Goal: Information Seeking & Learning: Learn about a topic

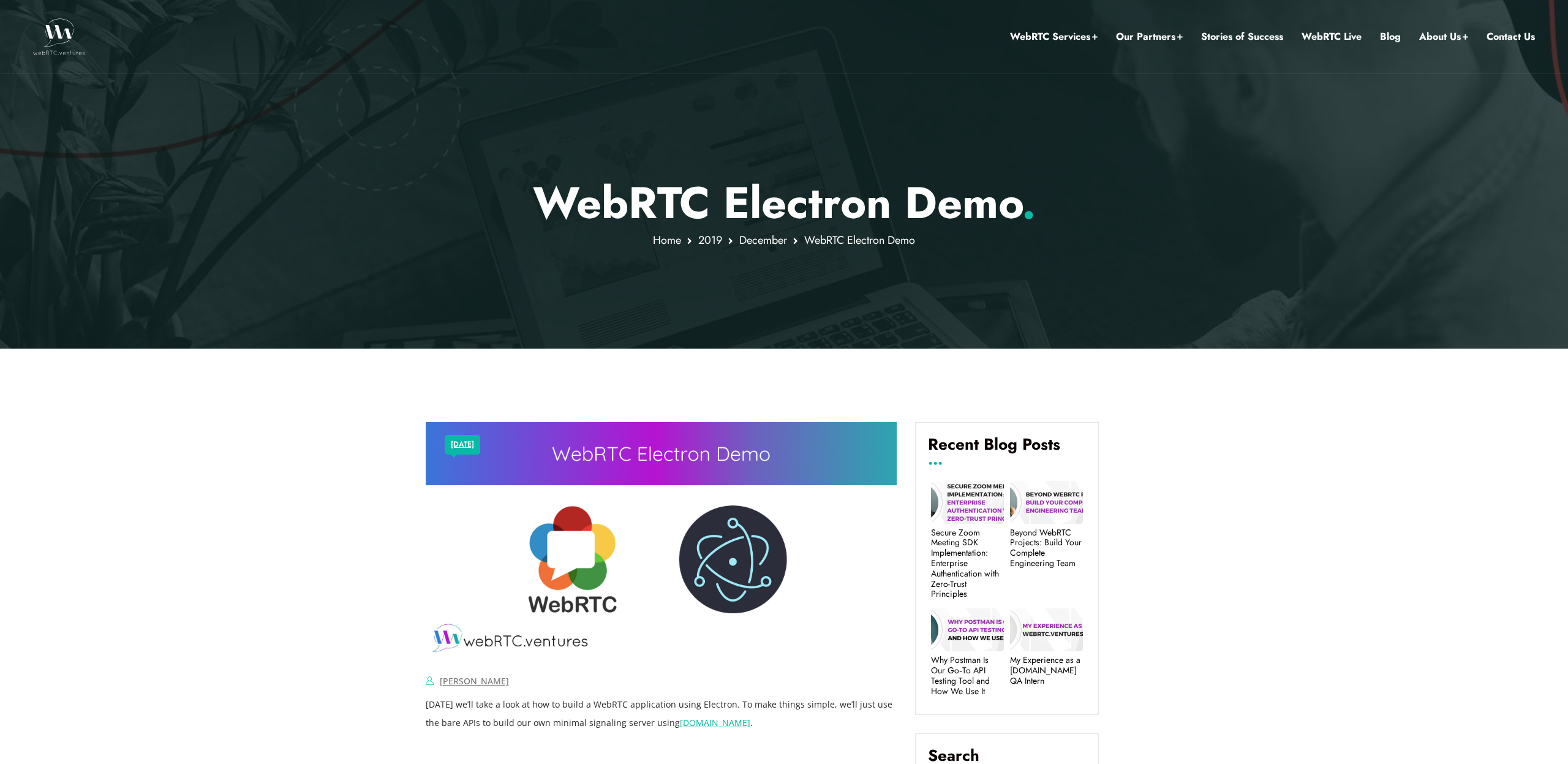
click at [763, 208] on p "WebRTC Electron Demo ." at bounding box center [784, 202] width 717 height 53
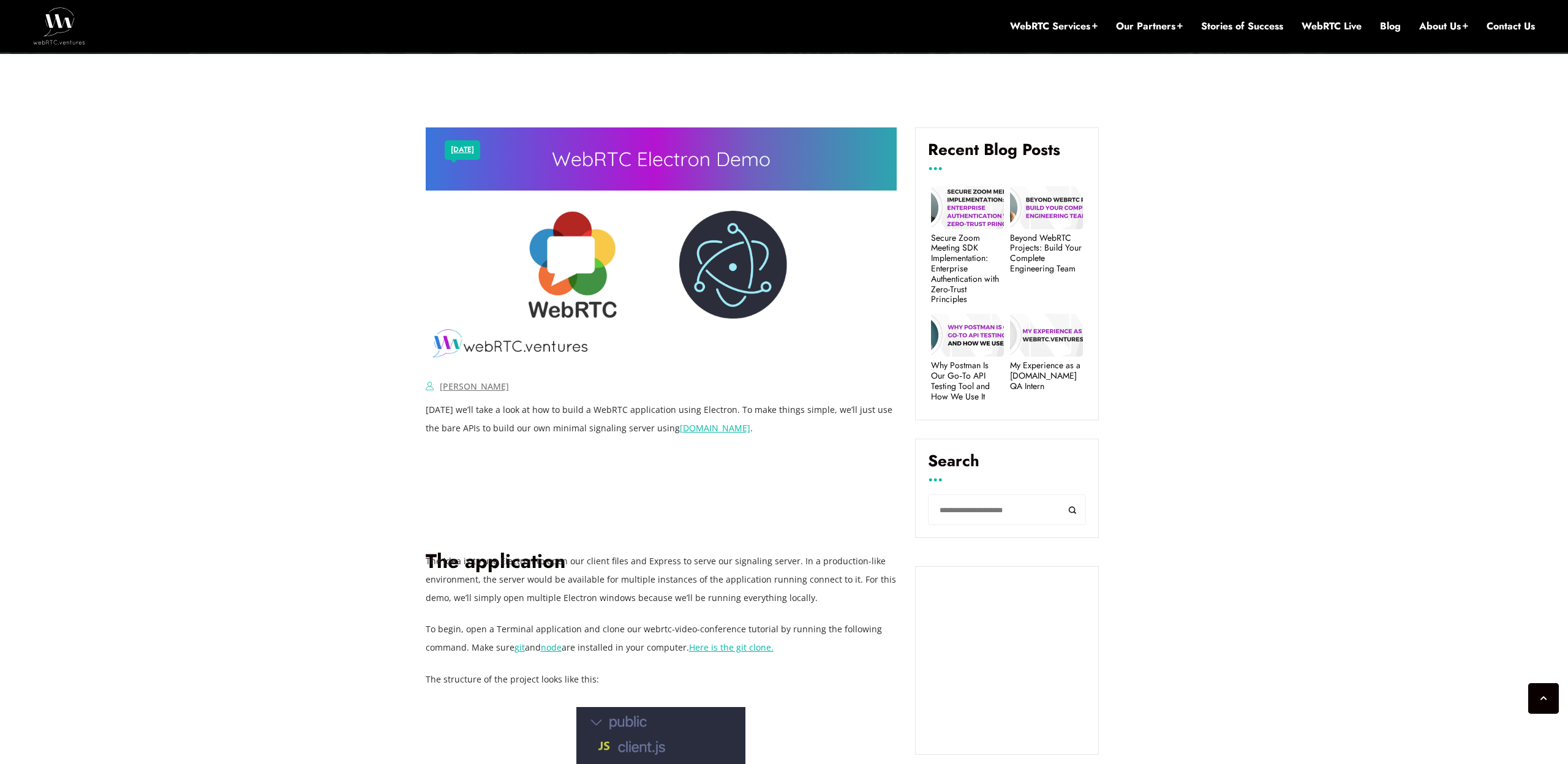
scroll to position [459, 0]
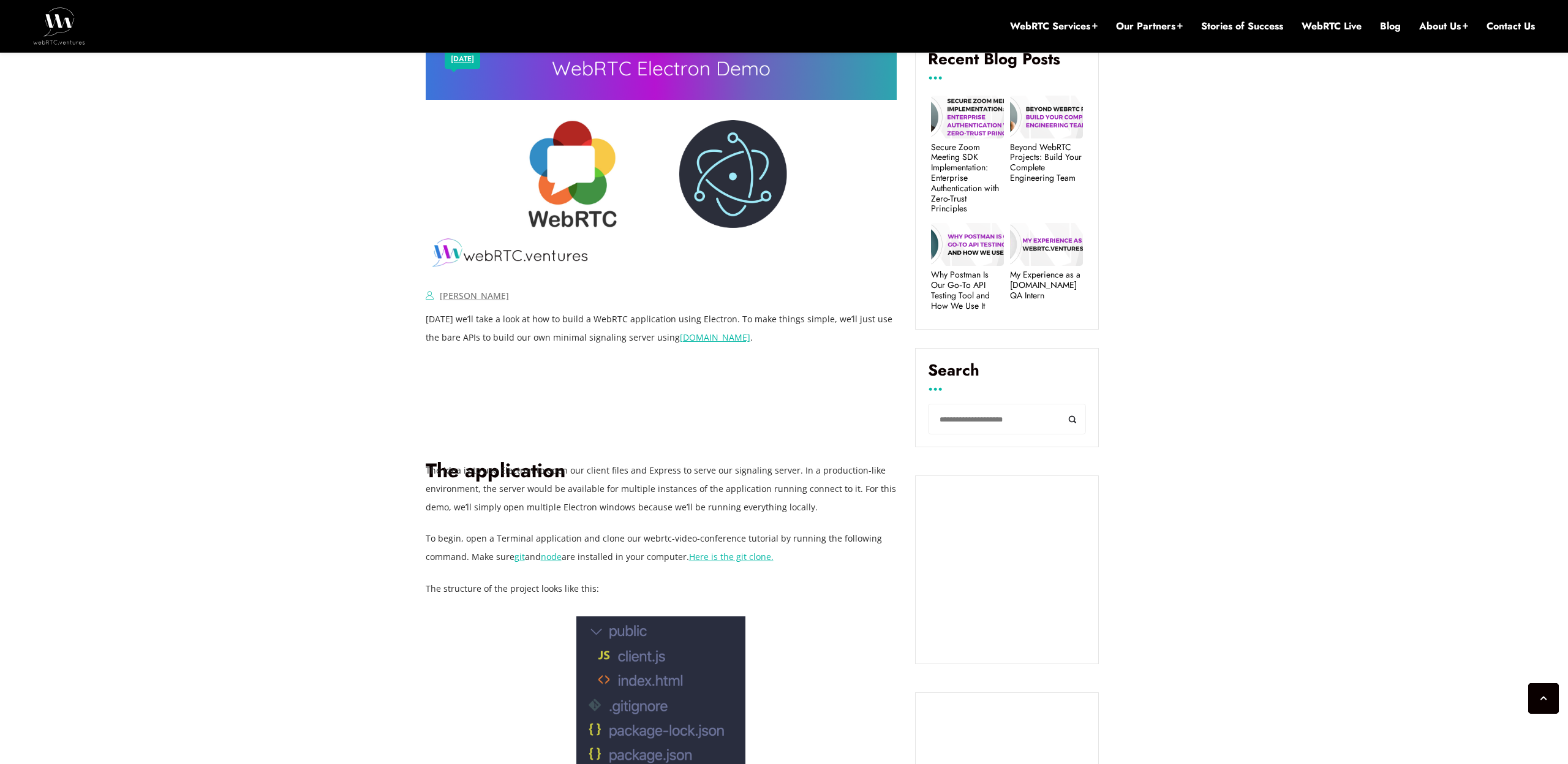
click at [664, 397] on h1 "The application" at bounding box center [661, 432] width 472 height 104
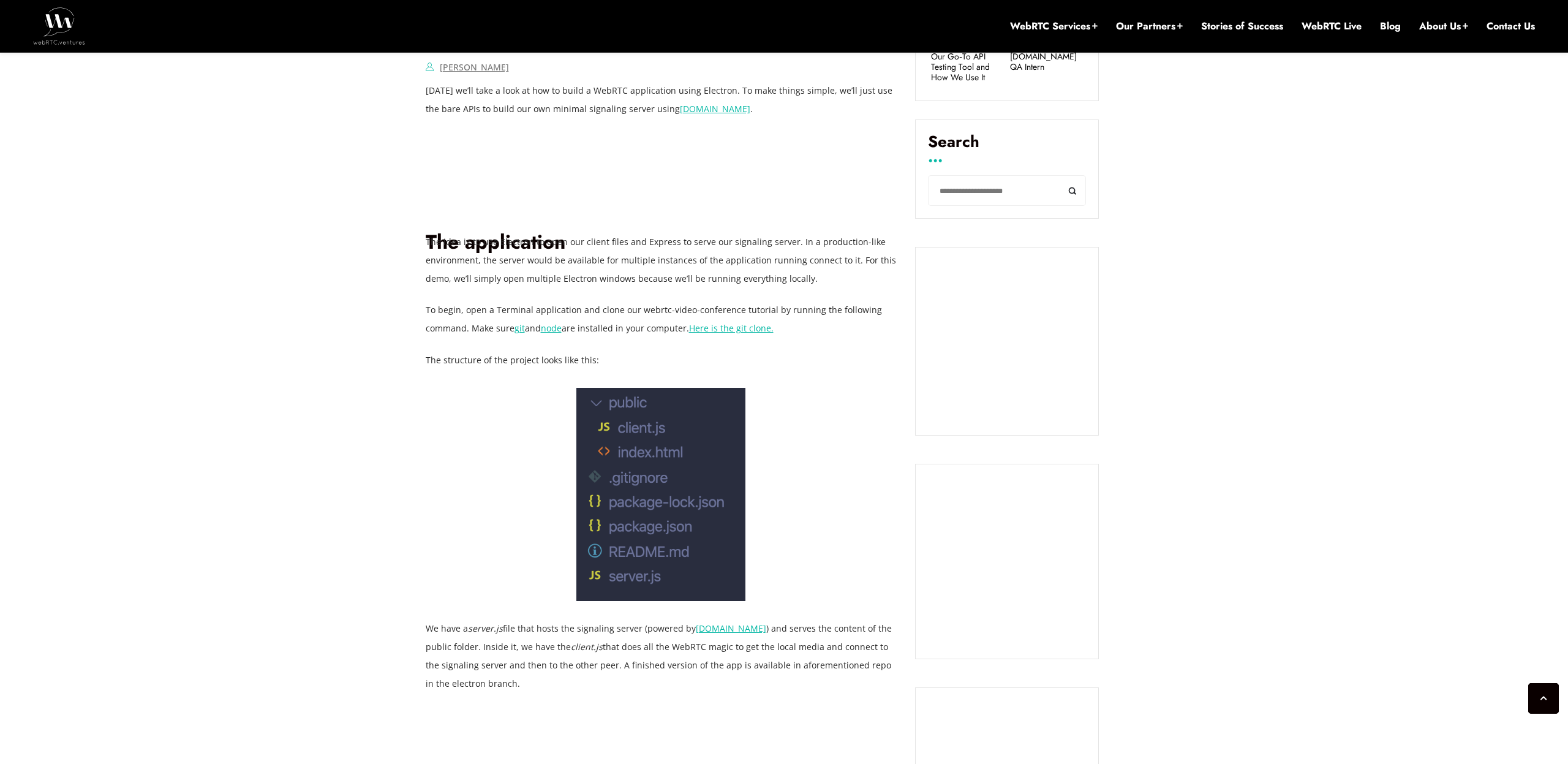
click at [656, 307] on p "To begin, open a Terminal application and clone our webrtc-video-conference tut…" at bounding box center [661, 320] width 472 height 37
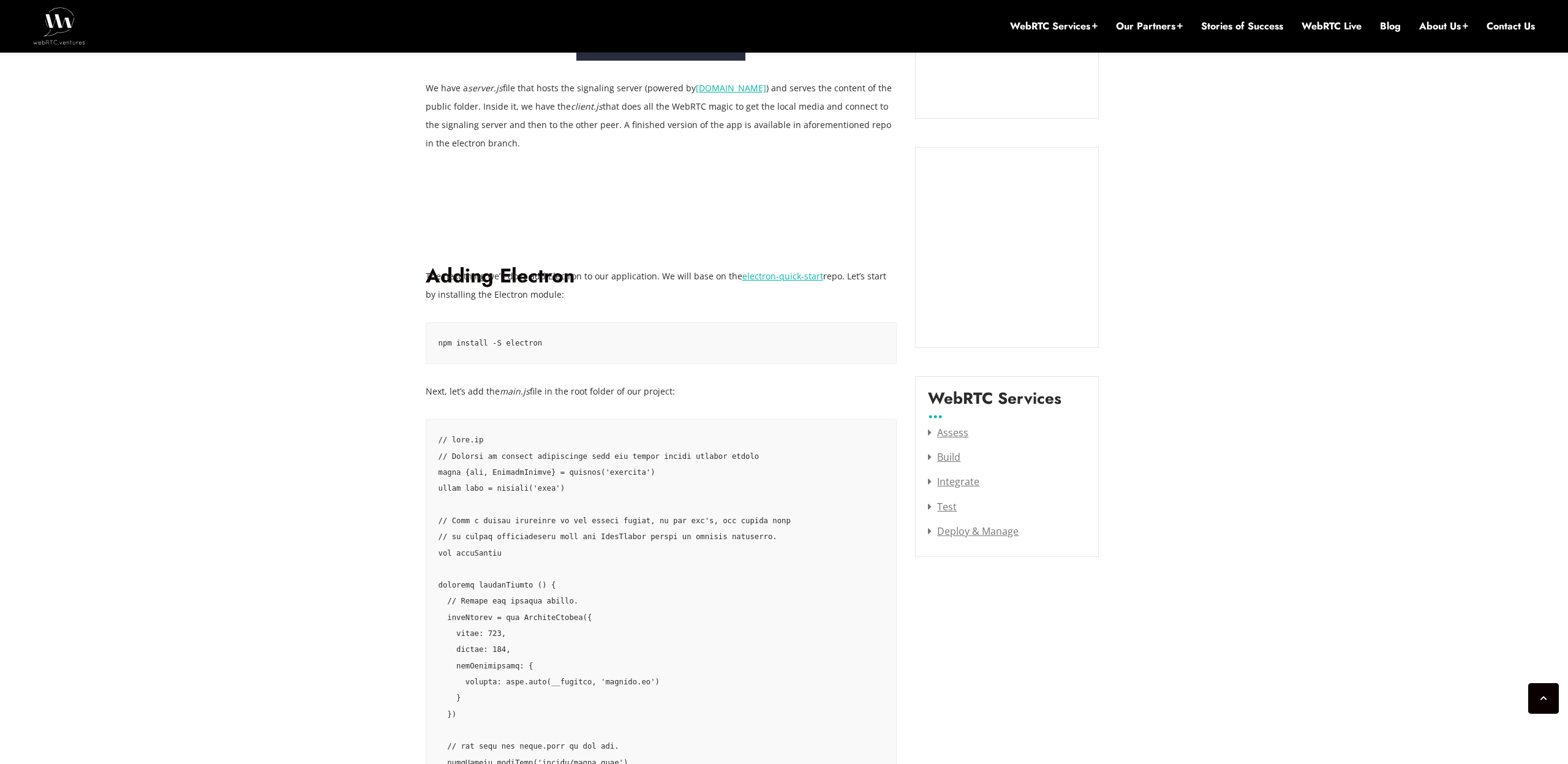
scroll to position [1263, 0]
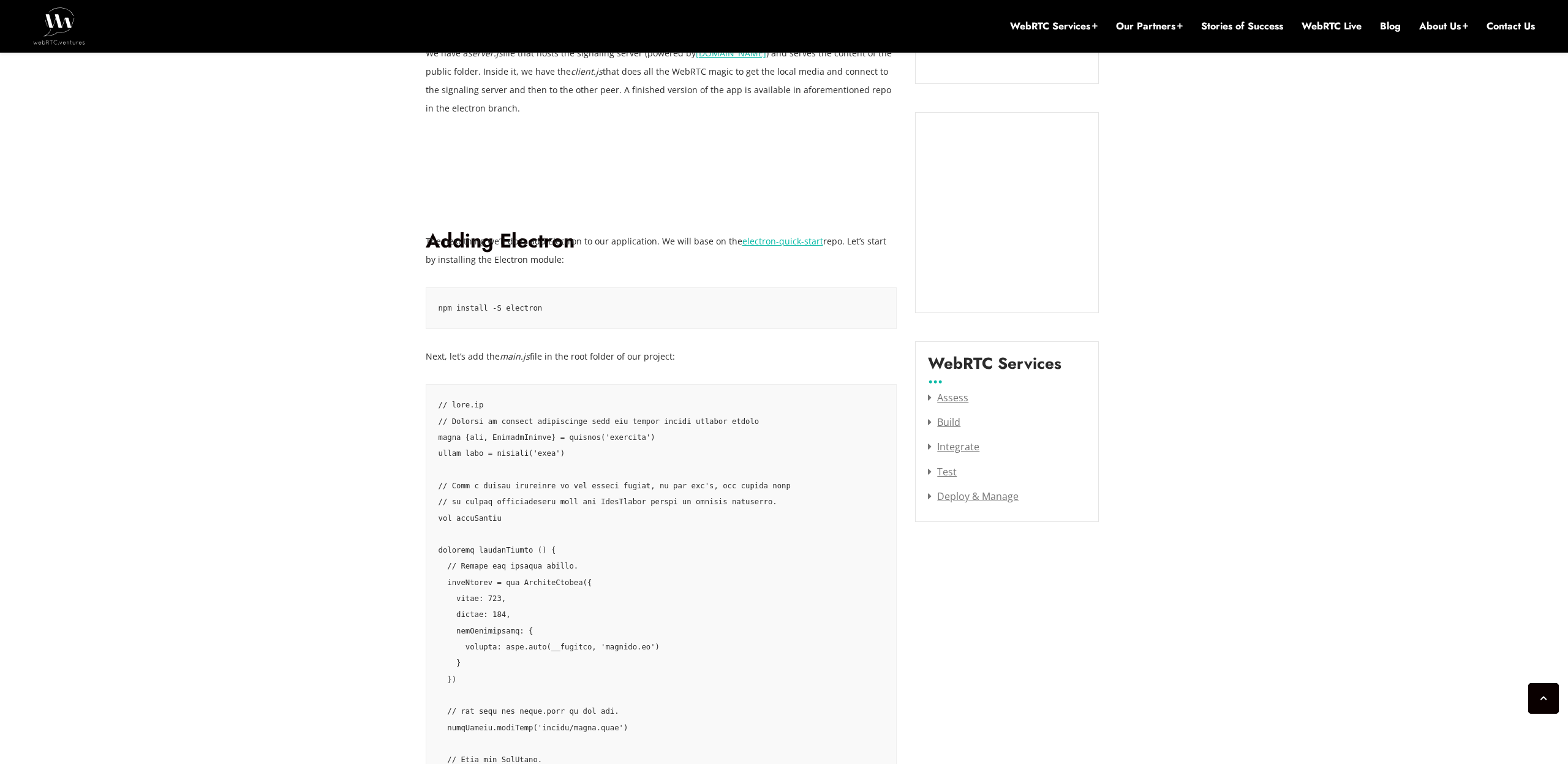
click at [648, 190] on h1 "Adding Electron" at bounding box center [661, 202] width 472 height 104
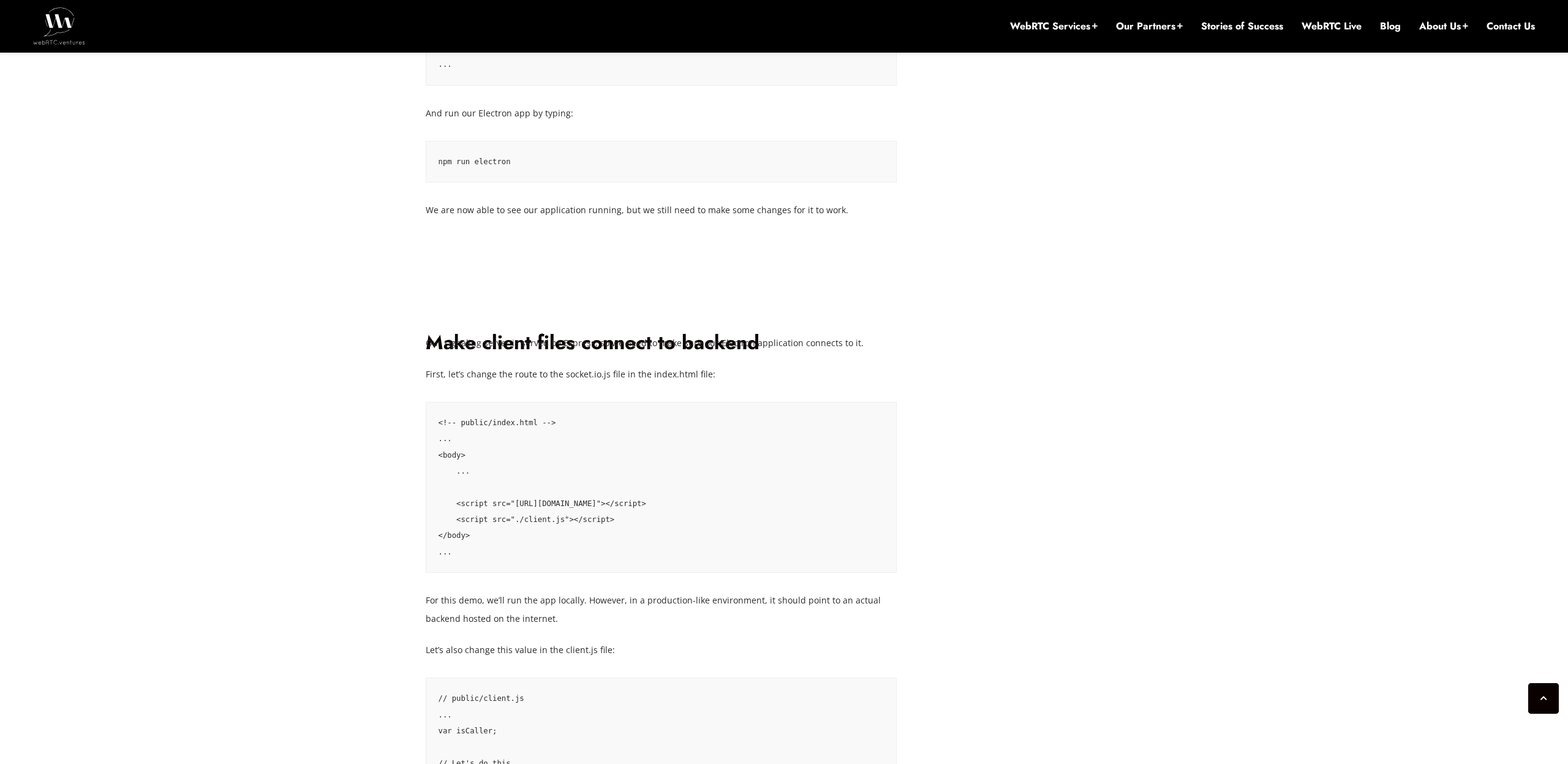
scroll to position [3239, 0]
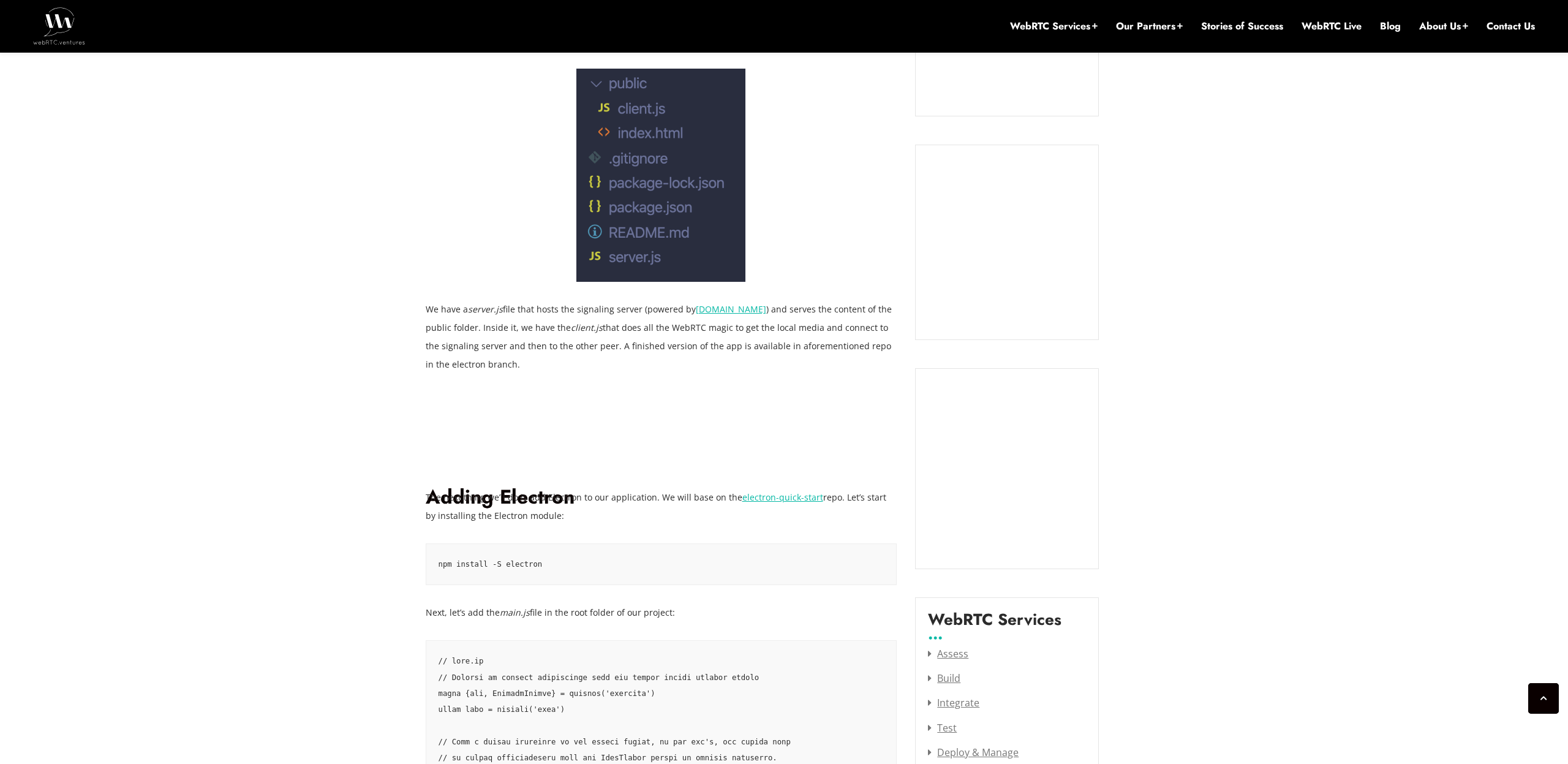
scroll to position [696, 0]
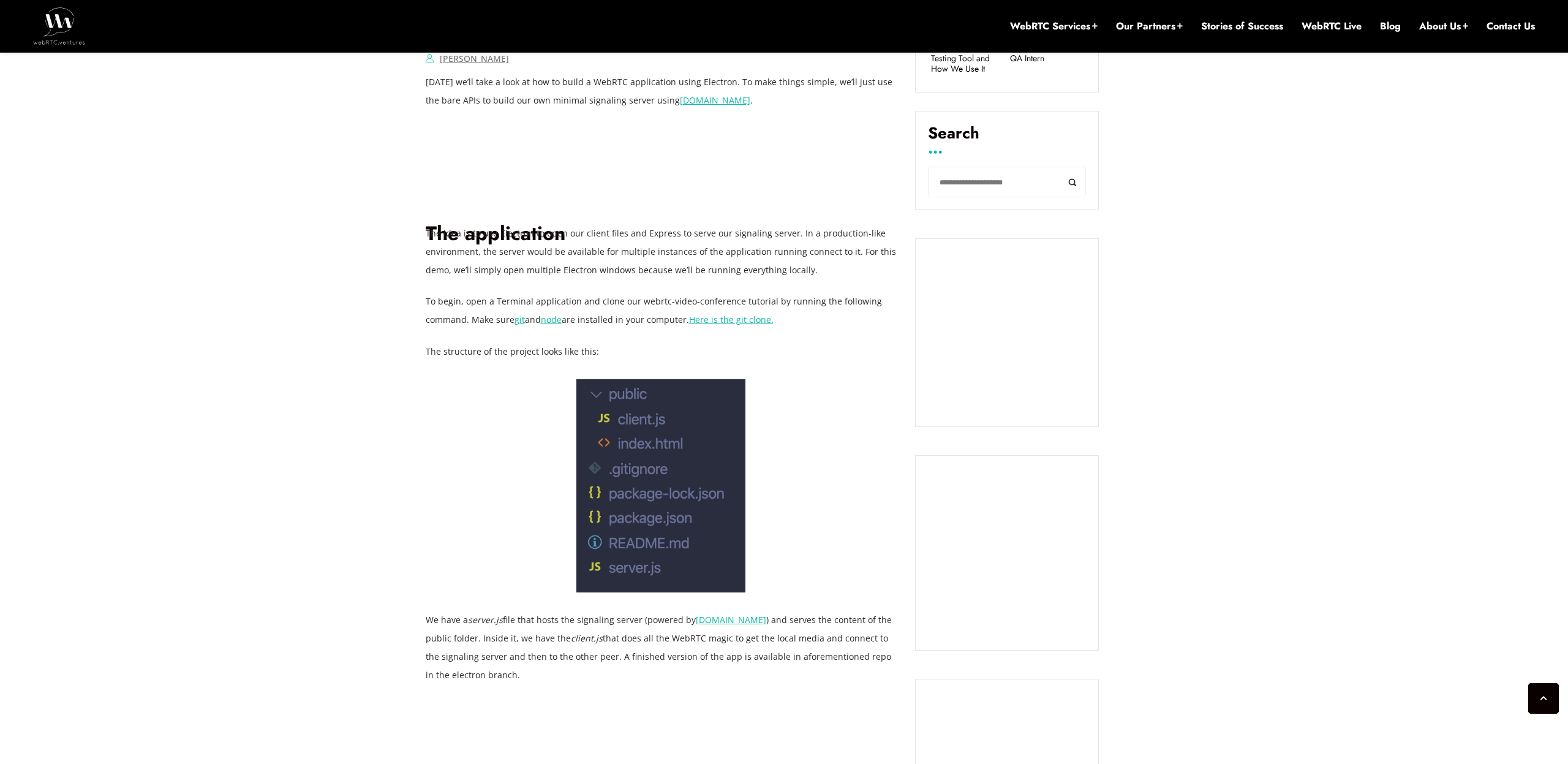
click at [601, 160] on h1 "The application" at bounding box center [661, 195] width 472 height 104
click at [680, 187] on h1 "The application" at bounding box center [661, 195] width 472 height 104
click at [620, 157] on h1 "The application" at bounding box center [661, 195] width 472 height 104
